Goal: Check status: Check status

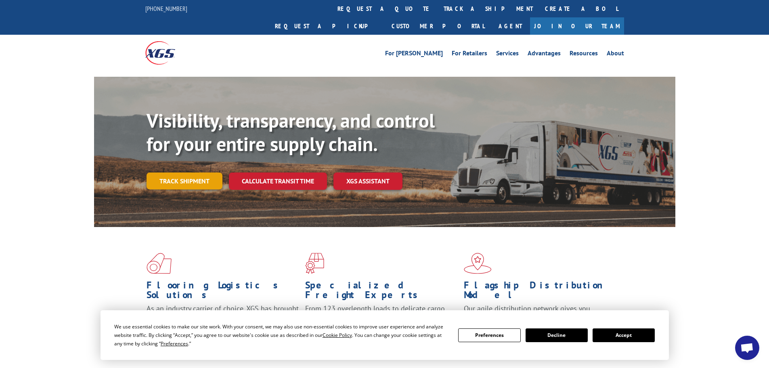
click at [163, 172] on link "Track shipment" at bounding box center [185, 180] width 76 height 17
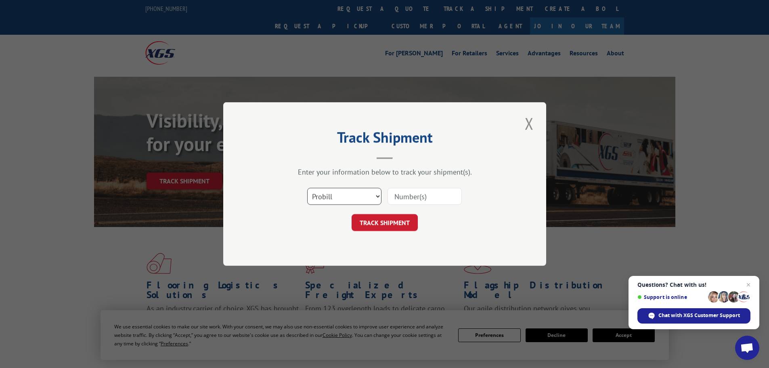
click at [377, 195] on select "Select category... Probill BOL PO" at bounding box center [344, 196] width 74 height 17
select select "bol"
click at [307, 188] on select "Select category... Probill BOL PO" at bounding box center [344, 196] width 74 height 17
click at [400, 198] on input at bounding box center [425, 196] width 74 height 17
paste input "5960908"
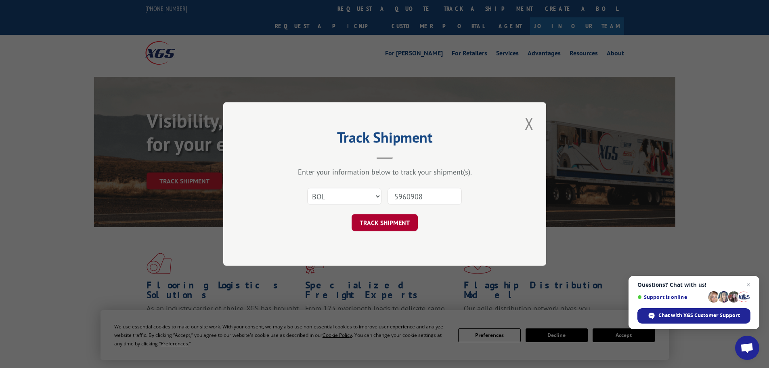
type input "5960908"
click at [392, 225] on button "TRACK SHIPMENT" at bounding box center [385, 222] width 66 height 17
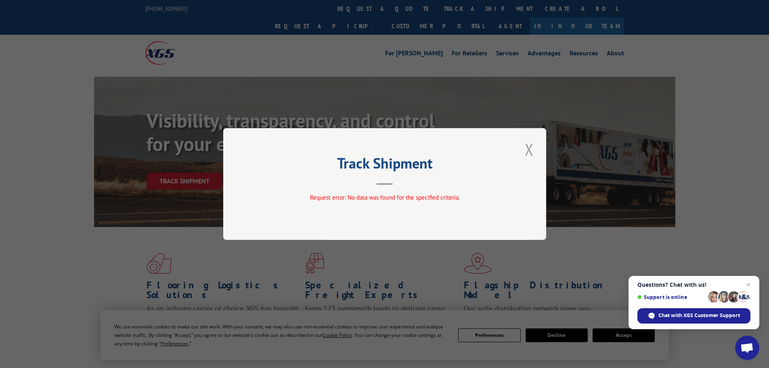
click at [530, 149] on button "Close modal" at bounding box center [529, 149] width 14 height 22
